Goal: Navigation & Orientation: Find specific page/section

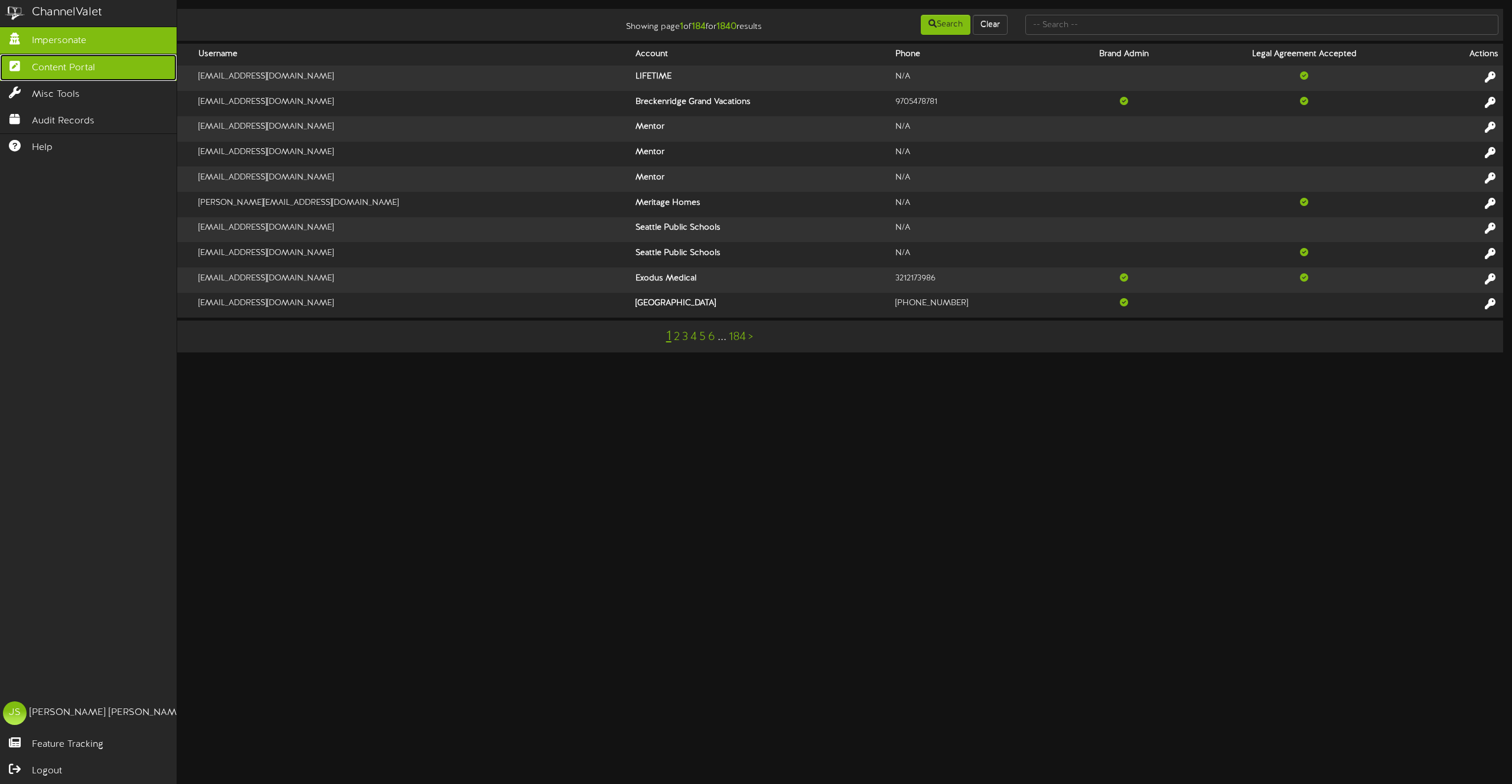
click at [43, 69] on span "Content Portal" at bounding box center [63, 68] width 63 height 14
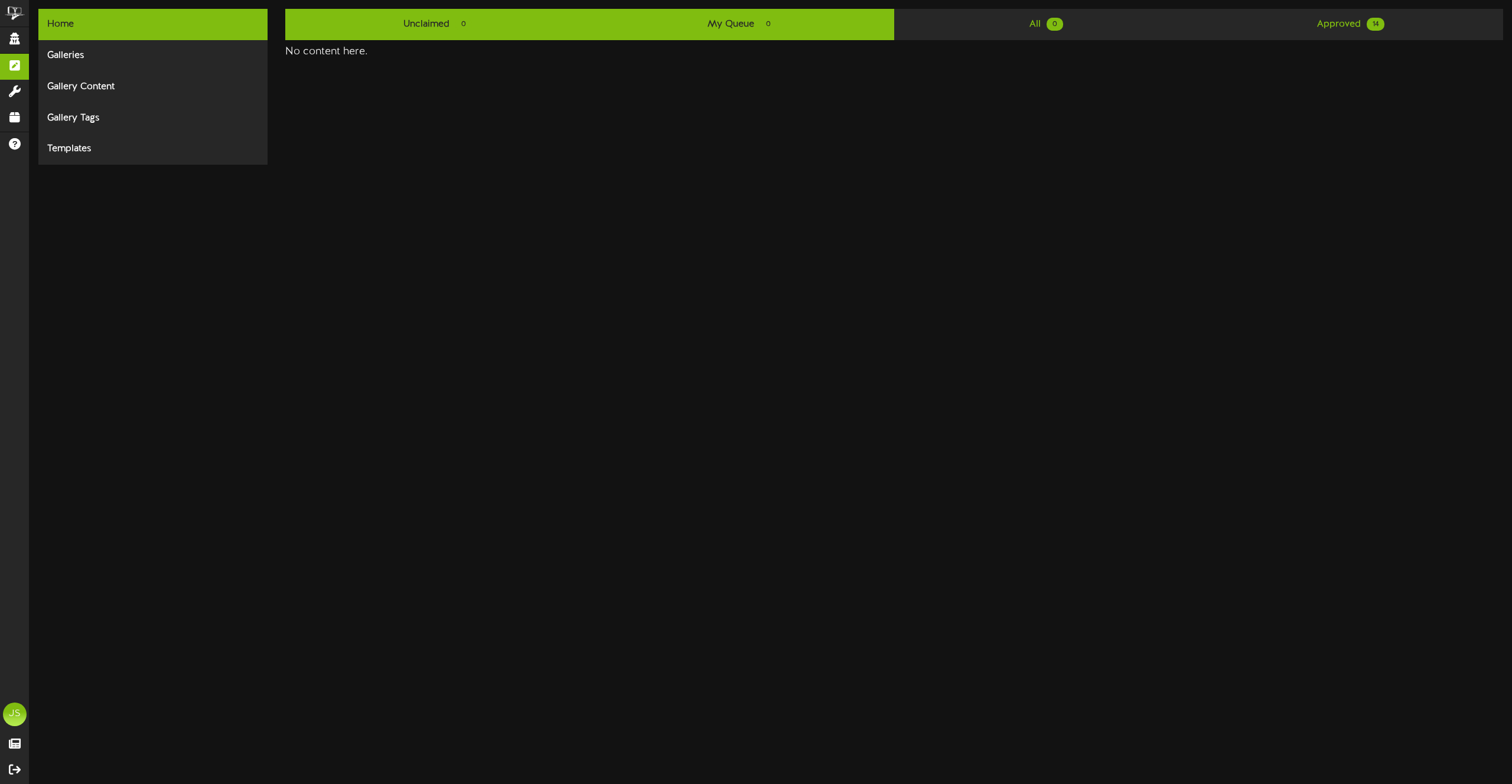
click at [450, 28] on link "Unclaimed 0" at bounding box center [437, 24] width 305 height 31
